Goal: Communication & Community: Answer question/provide support

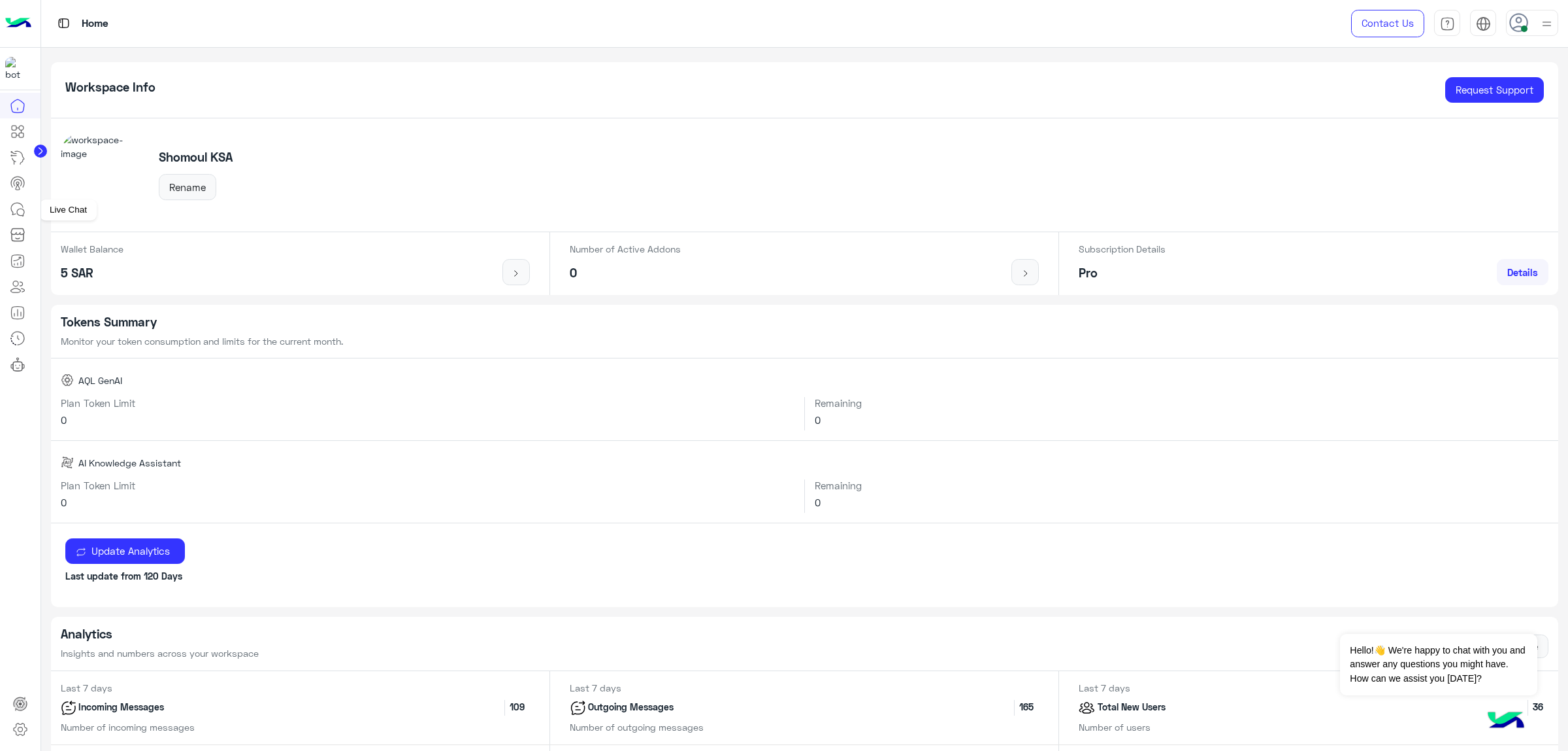
click at [12, 217] on link at bounding box center [18, 209] width 35 height 27
click at [28, 215] on link at bounding box center [18, 209] width 35 height 27
click at [20, 208] on icon at bounding box center [18, 209] width 16 height 16
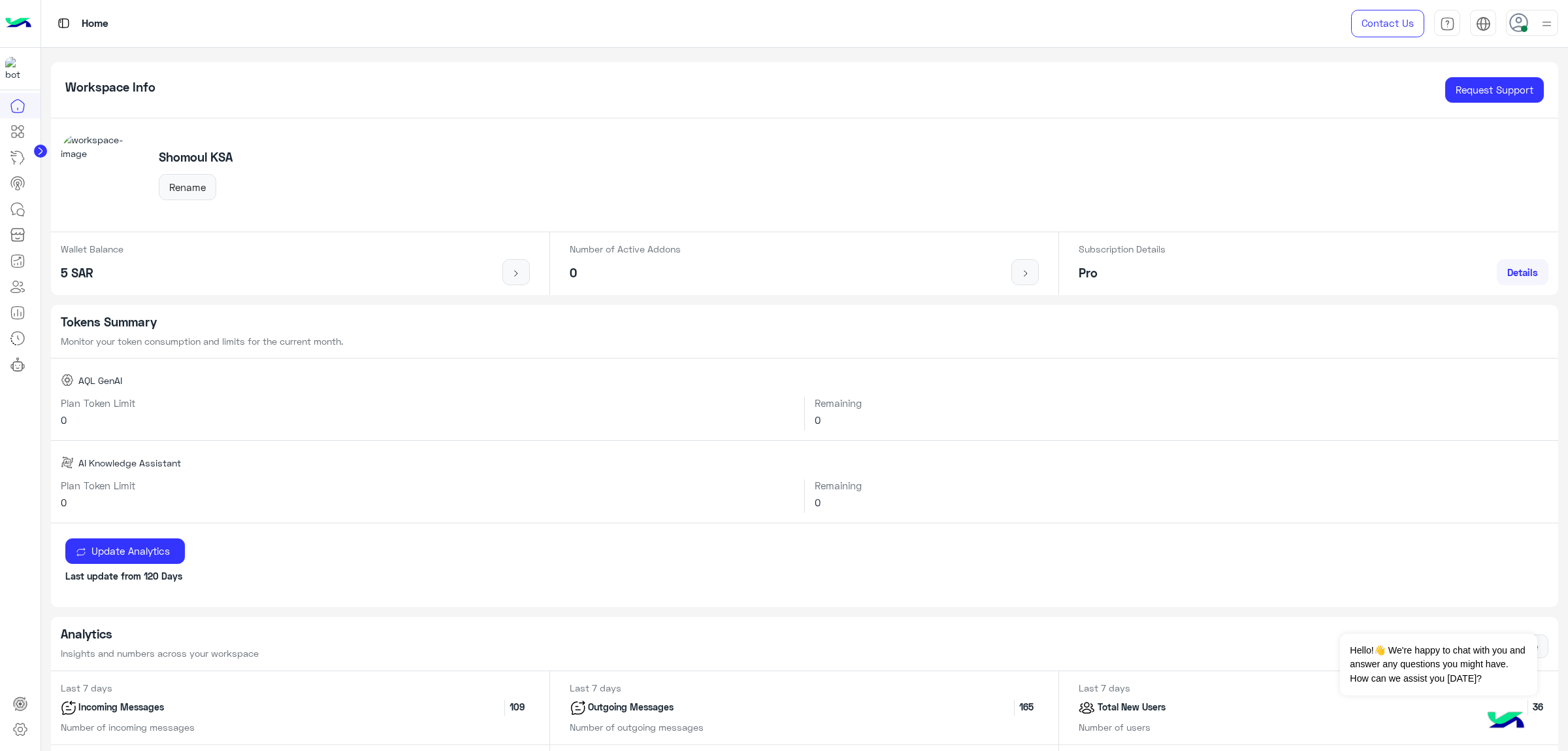
click at [20, 208] on icon at bounding box center [18, 209] width 16 height 16
click at [17, 201] on link at bounding box center [18, 209] width 35 height 27
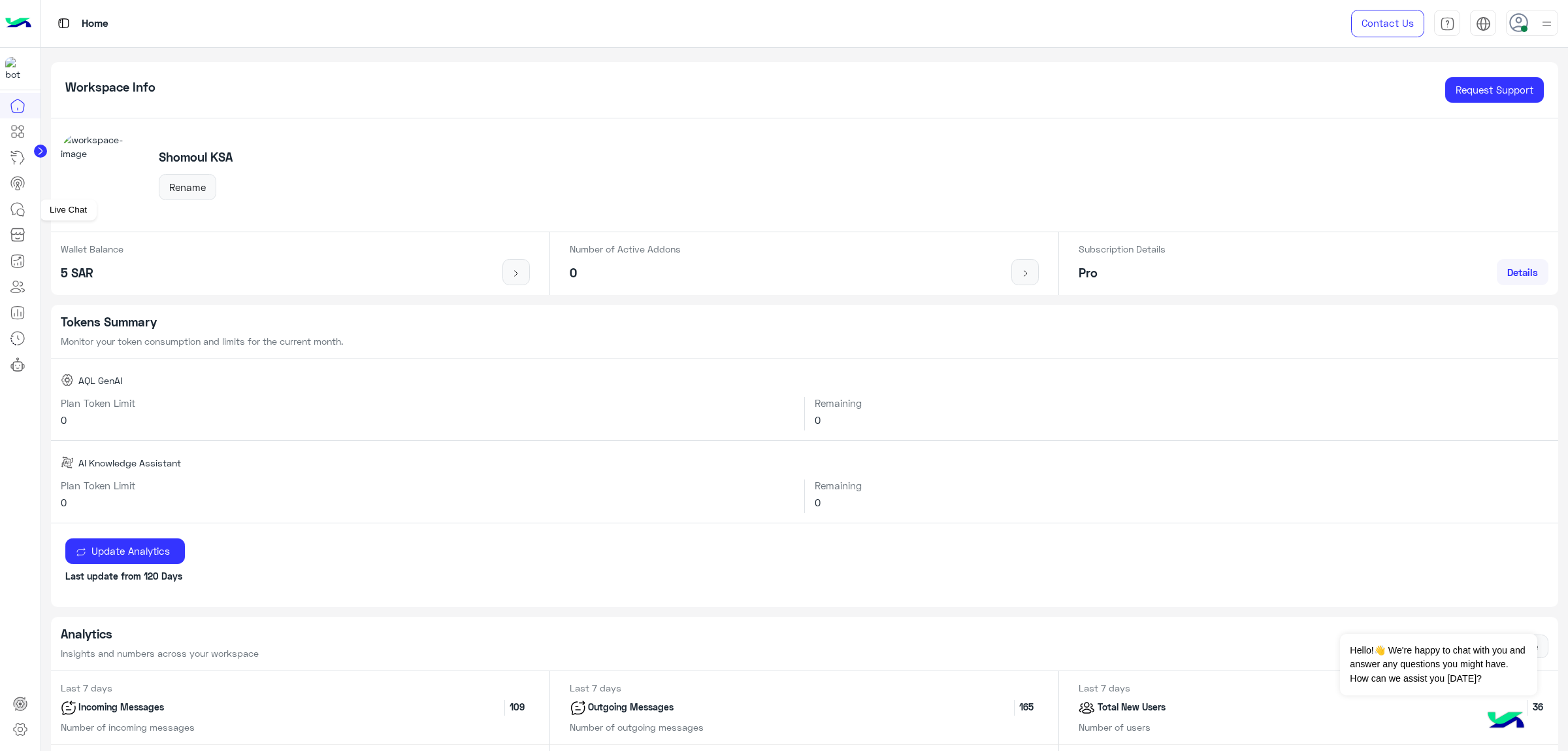
click at [15, 210] on icon at bounding box center [18, 209] width 16 height 16
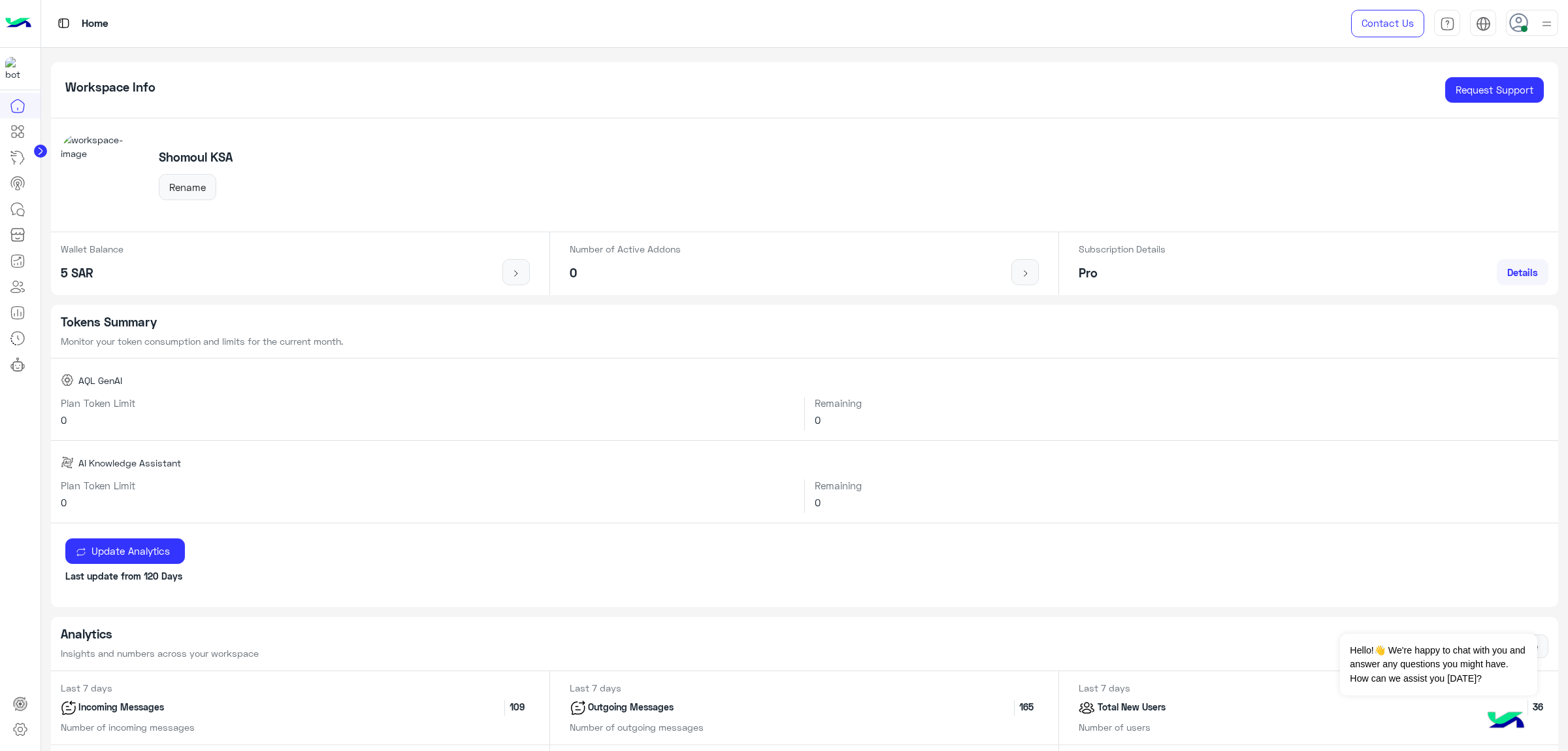
click at [15, 210] on icon at bounding box center [18, 209] width 16 height 16
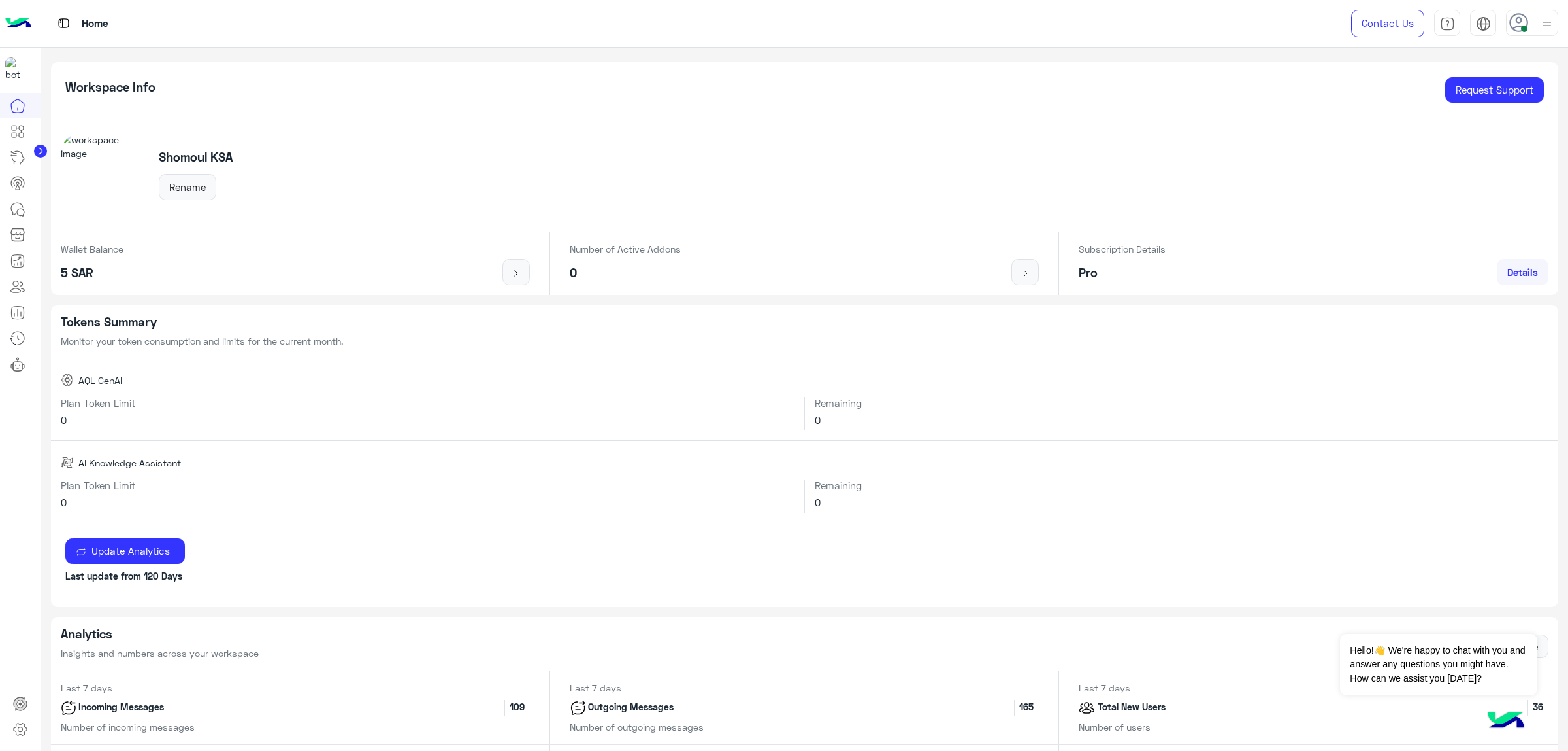
click at [15, 210] on icon at bounding box center [18, 209] width 16 height 16
click at [17, 213] on icon at bounding box center [20, 211] width 7 height 7
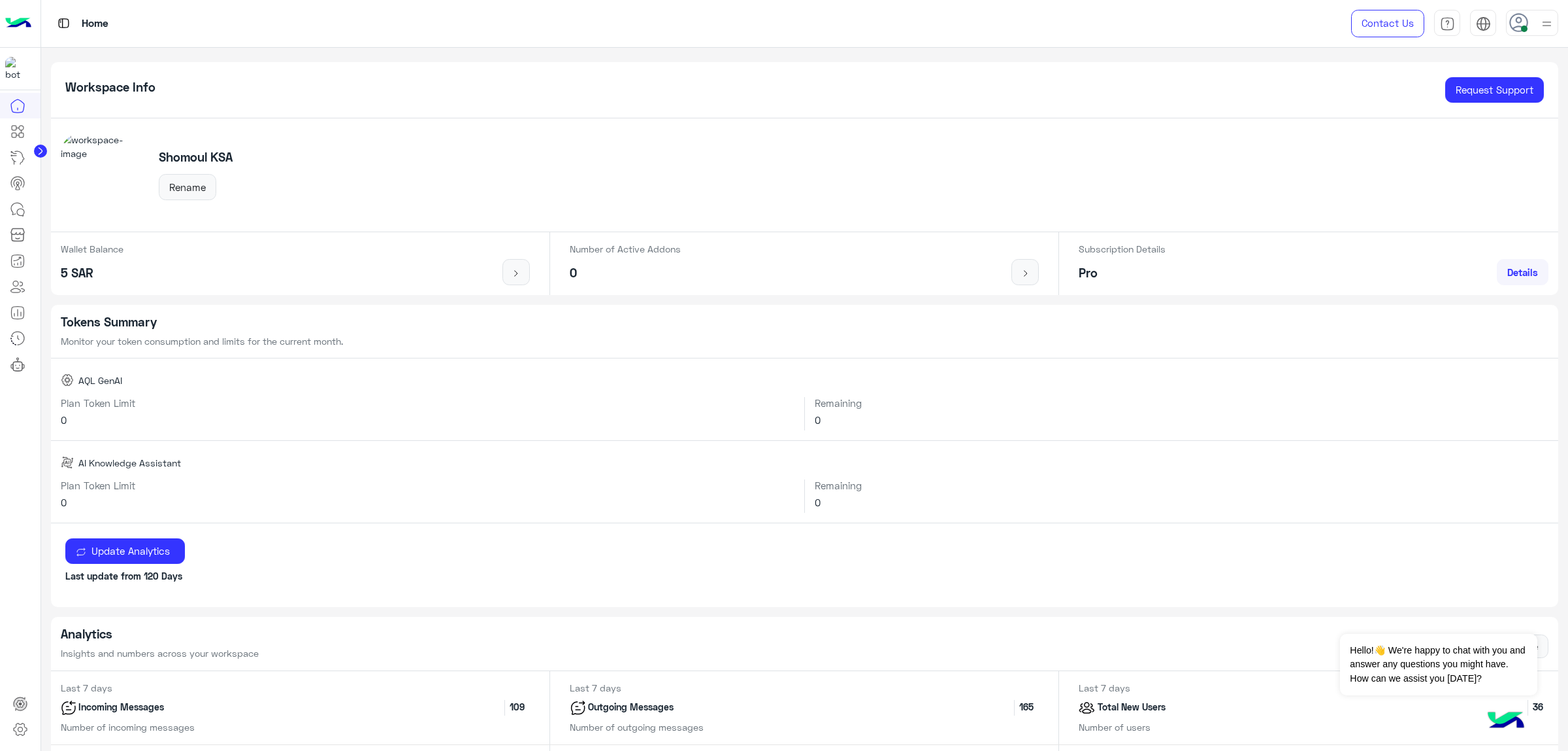
click at [17, 213] on icon at bounding box center [20, 211] width 7 height 7
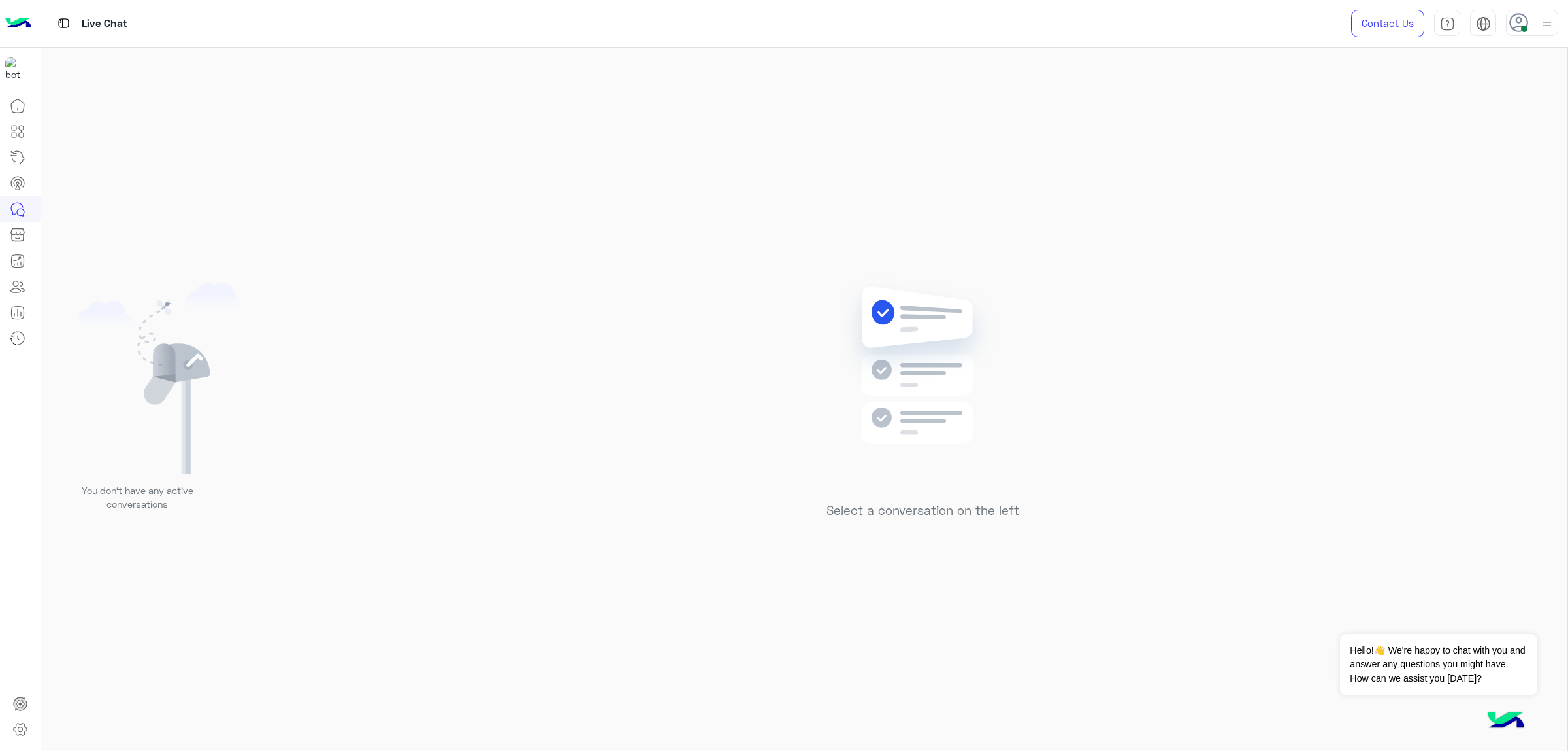
click at [17, 213] on icon at bounding box center [20, 211] width 7 height 7
click at [18, 12] on img at bounding box center [18, 24] width 27 height 28
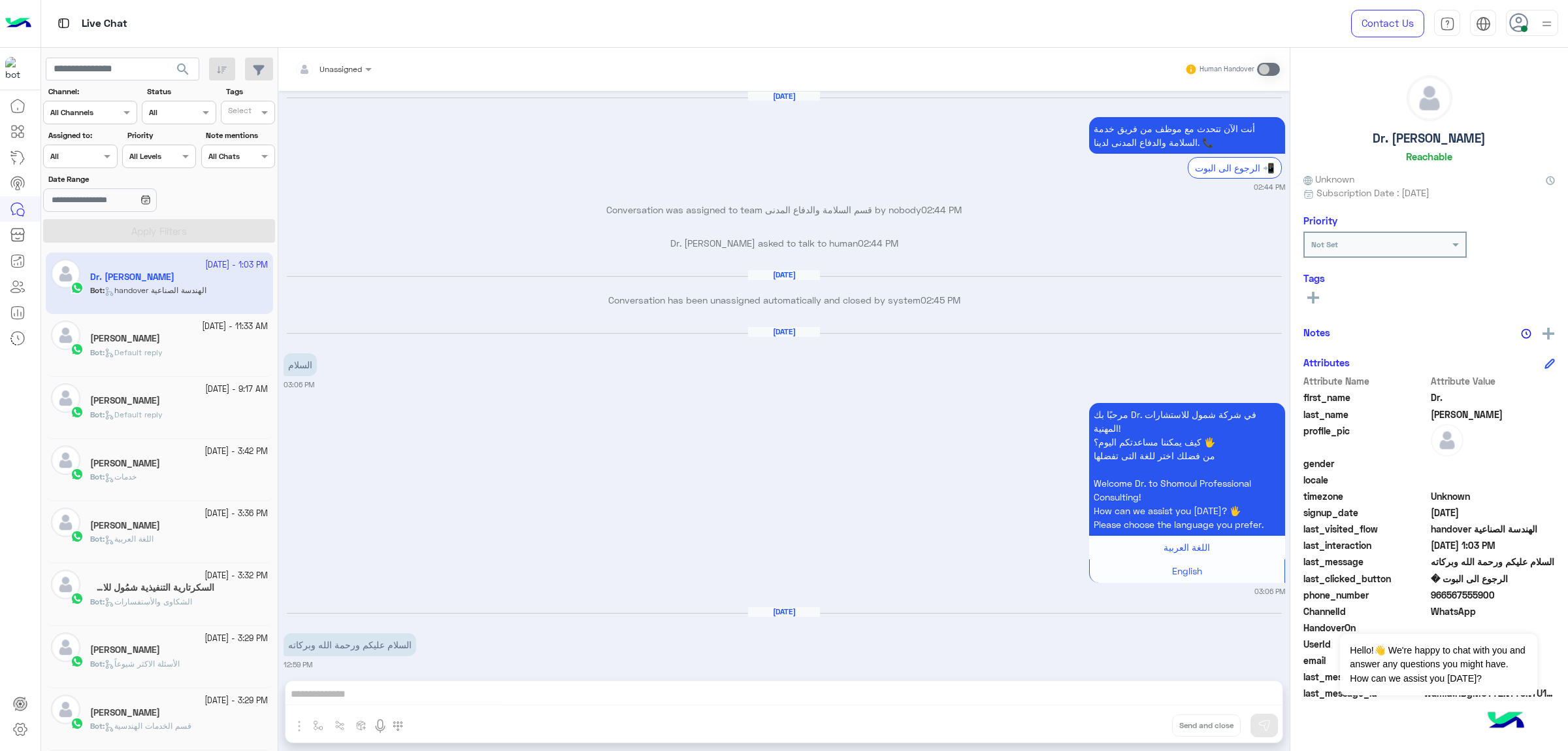
scroll to position [1661, 0]
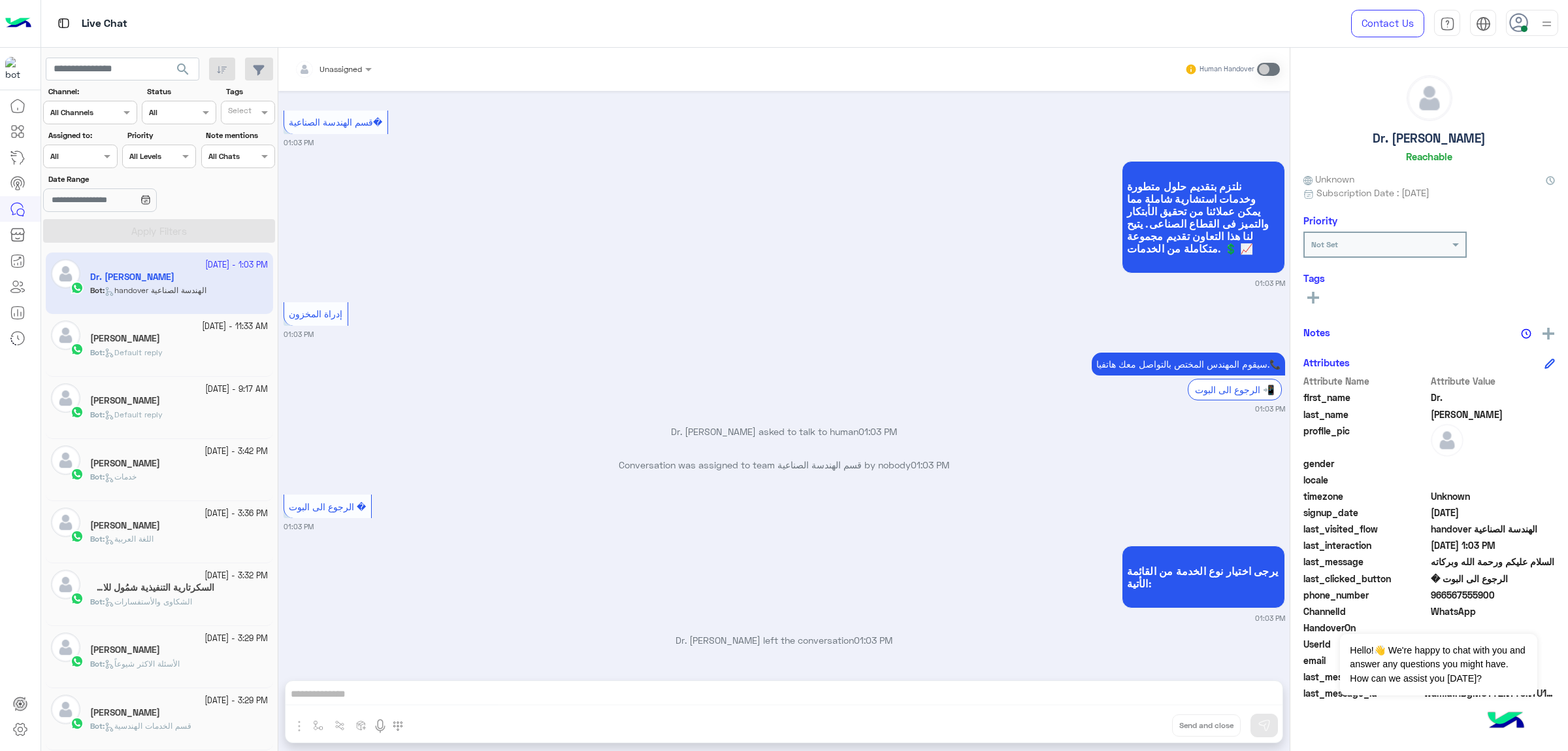
click at [128, 354] on span "Default reply" at bounding box center [133, 352] width 58 height 10
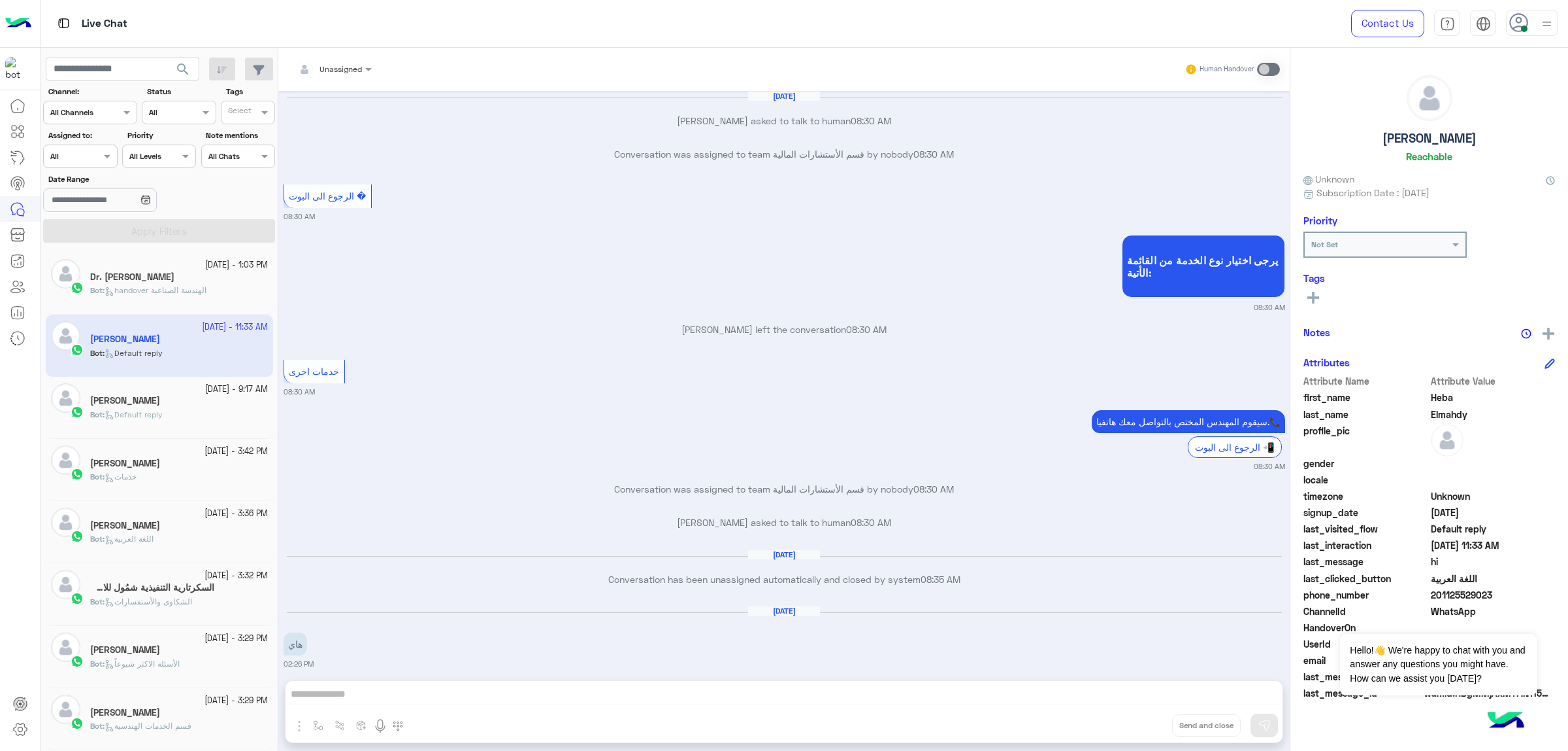
scroll to position [1692, 0]
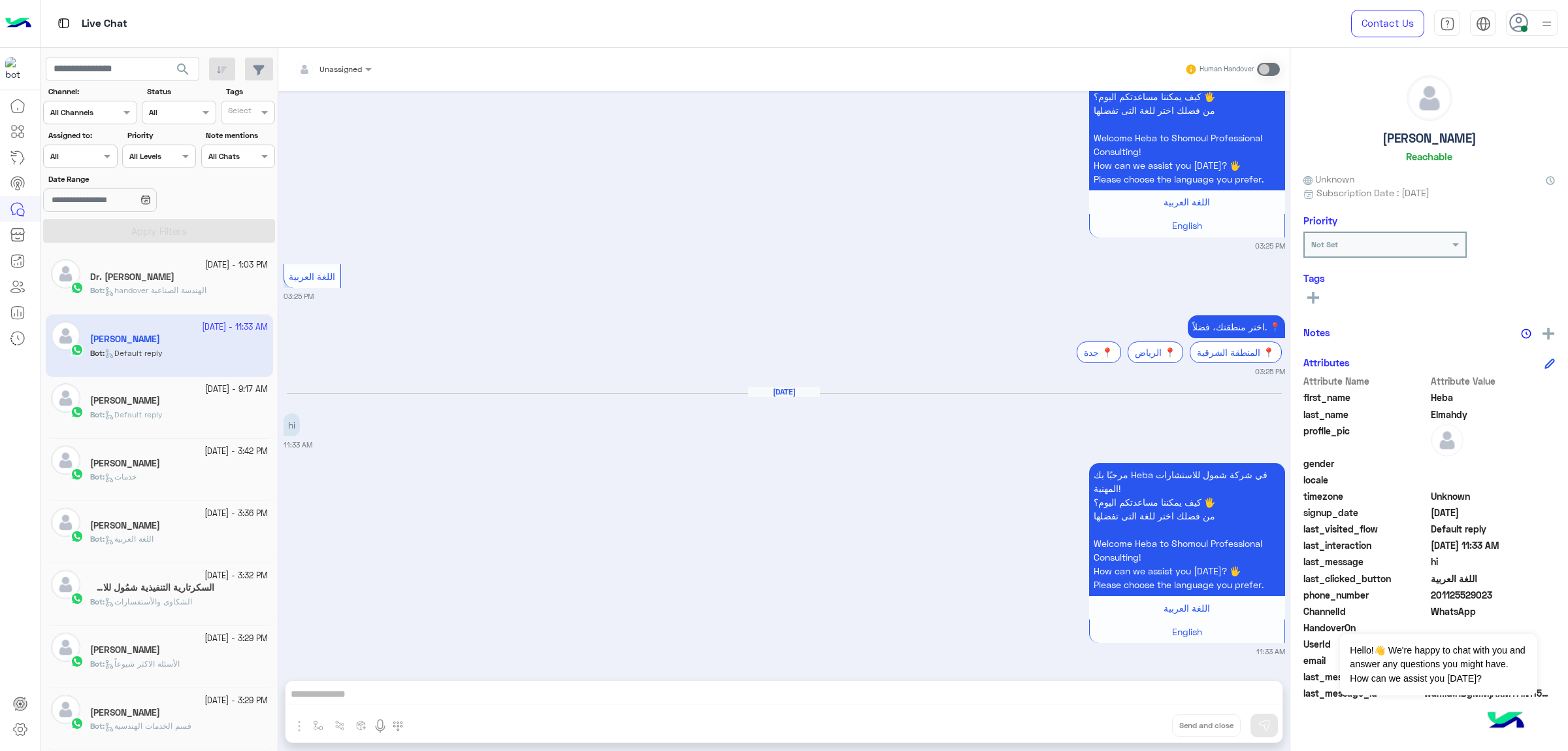
click at [206, 284] on p "Bot : handover الهندسة الصناعية" at bounding box center [148, 290] width 116 height 12
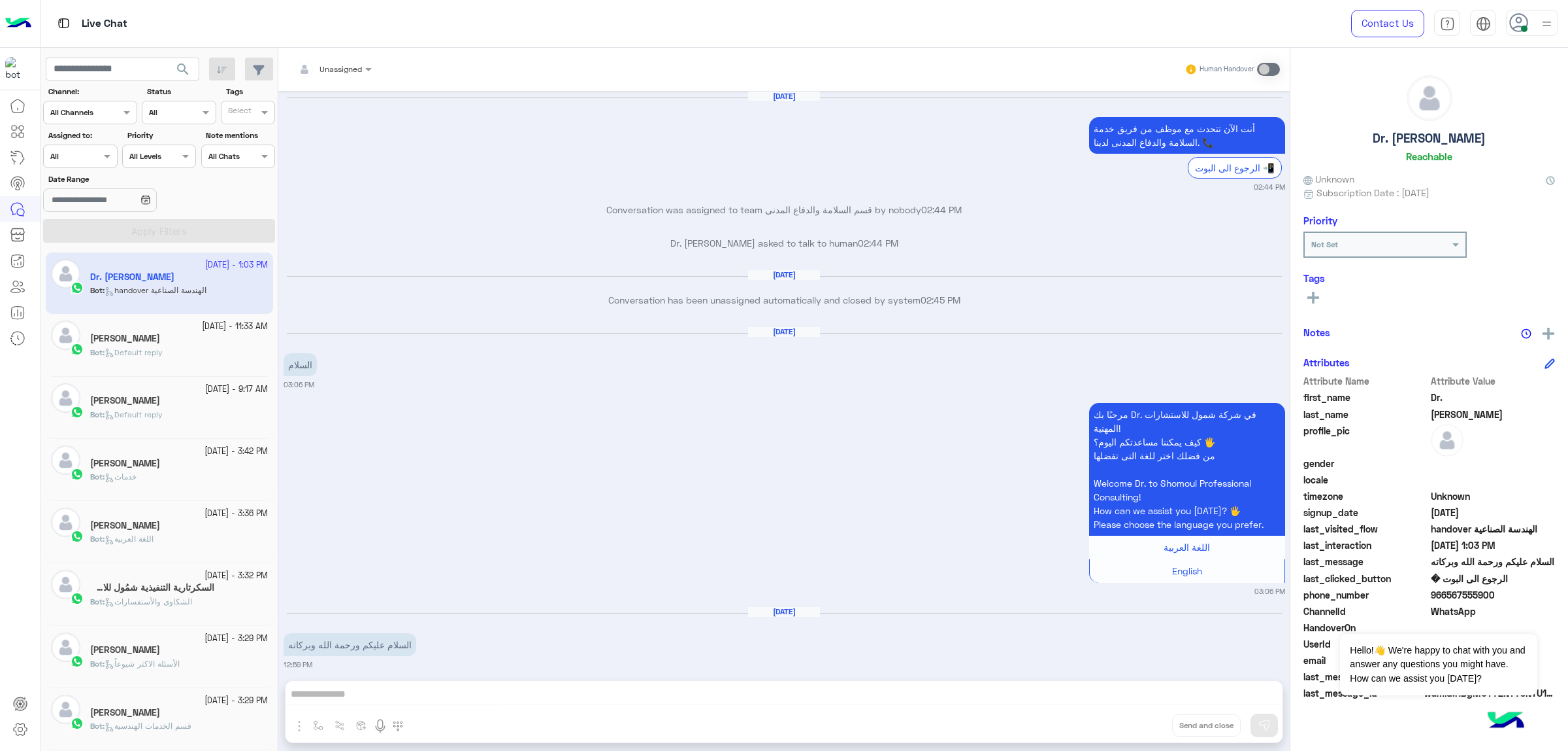
scroll to position [1661, 0]
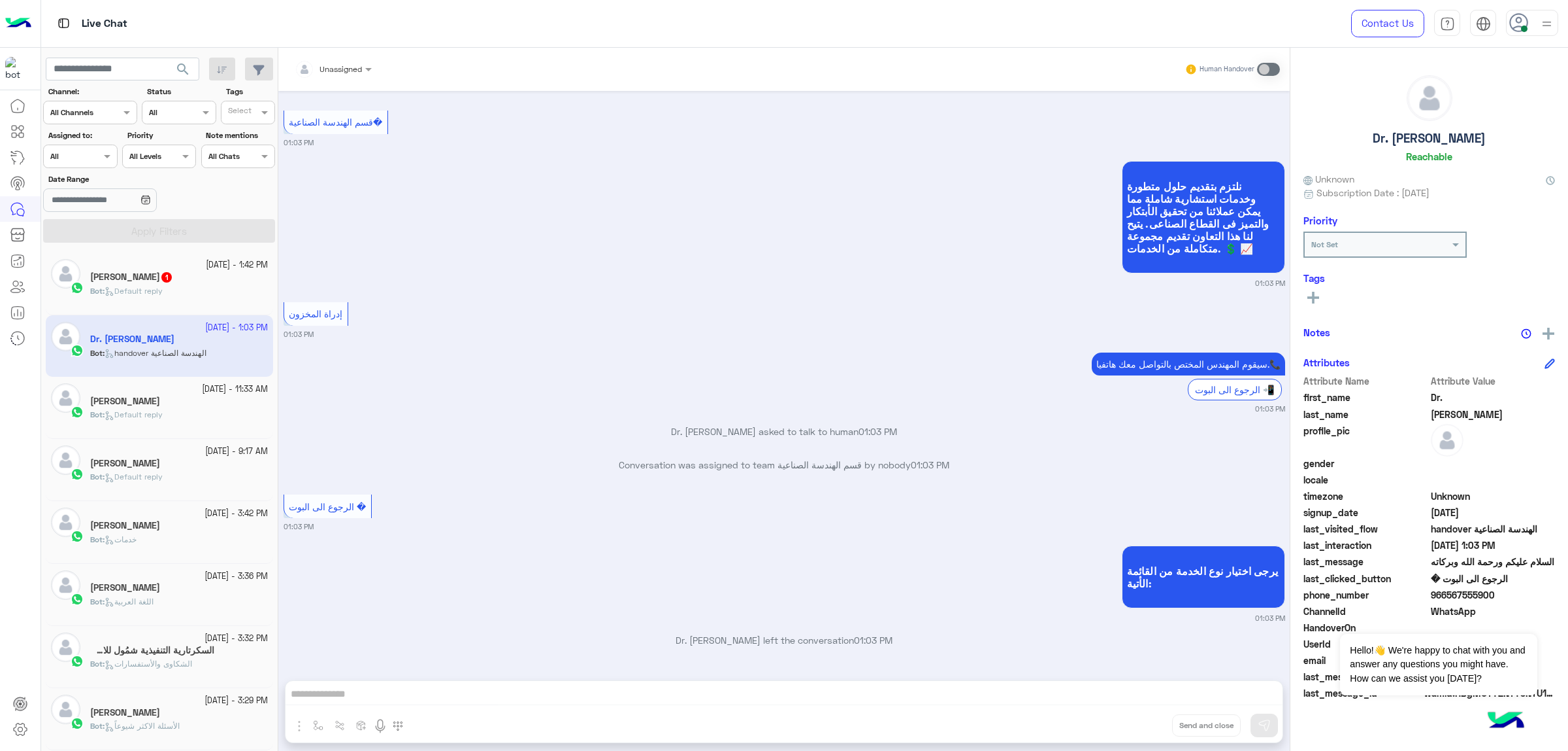
click at [138, 280] on h5 "[PERSON_NAME] 1" at bounding box center [132, 276] width 83 height 11
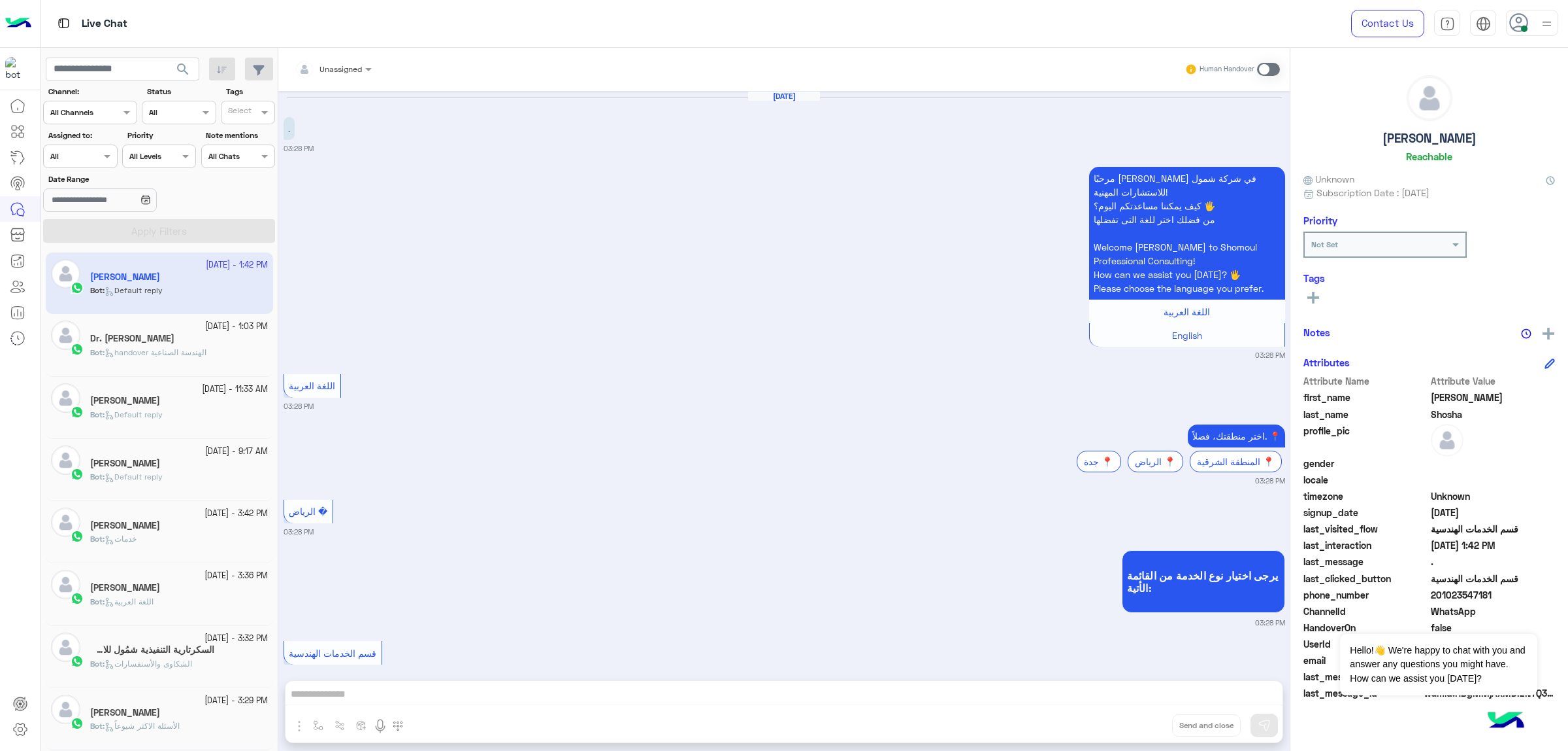
scroll to position [391, 0]
